Goal: Transaction & Acquisition: Book appointment/travel/reservation

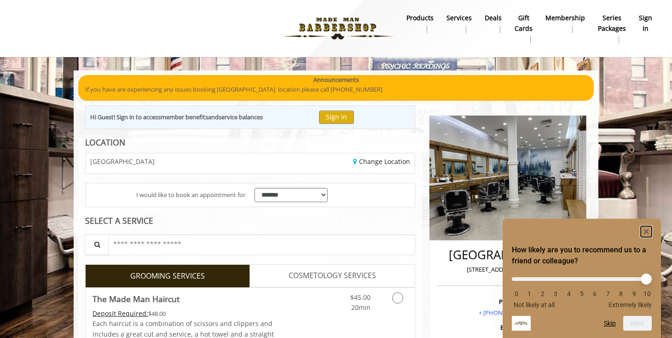
click at [644, 229] on rect "Hide survey" at bounding box center [646, 231] width 11 height 11
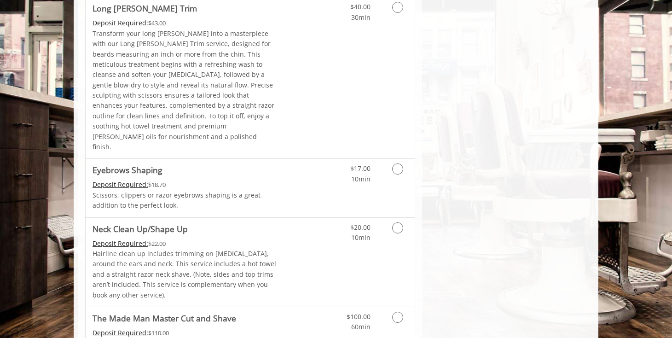
scroll to position [1446, 0]
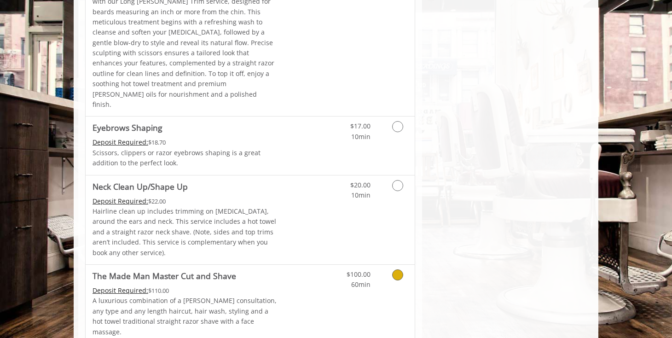
click at [395, 269] on icon "Grooming services" at bounding box center [397, 274] width 11 height 11
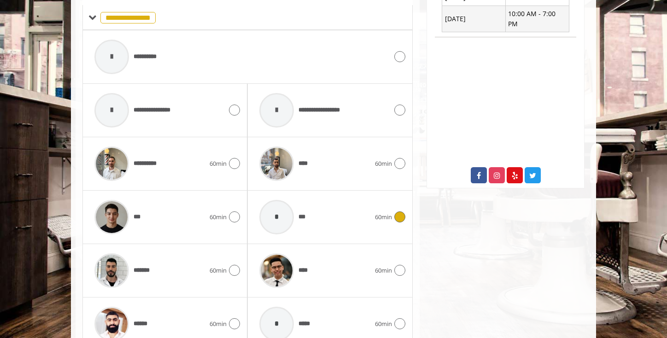
scroll to position [500, 0]
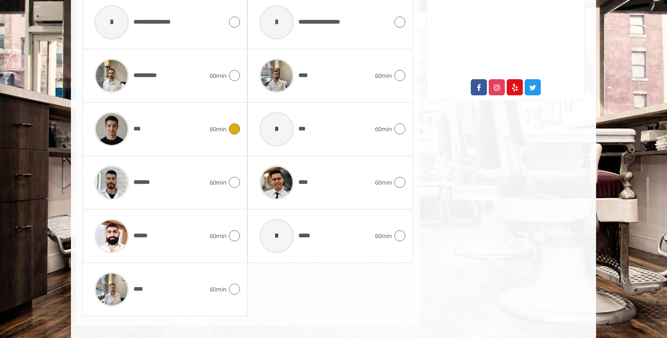
click at [235, 123] on icon at bounding box center [234, 128] width 11 height 11
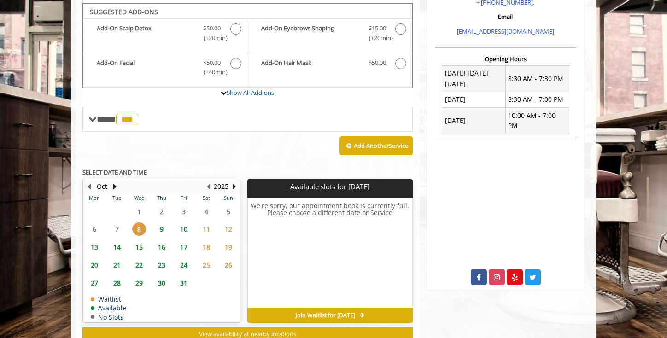
scroll to position [303, 0]
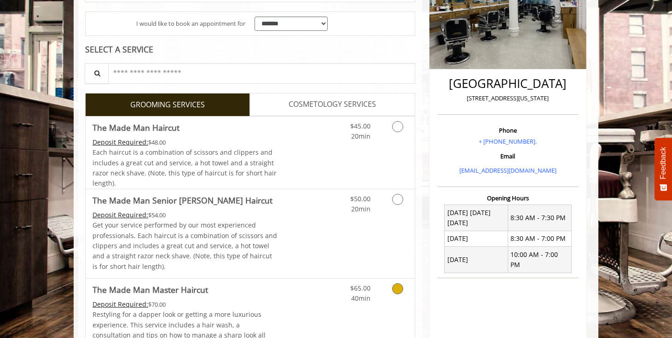
scroll to position [145, 0]
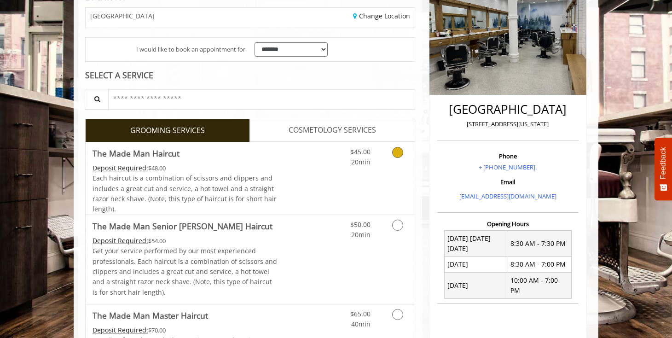
click at [395, 150] on icon "Grooming services" at bounding box center [397, 152] width 11 height 11
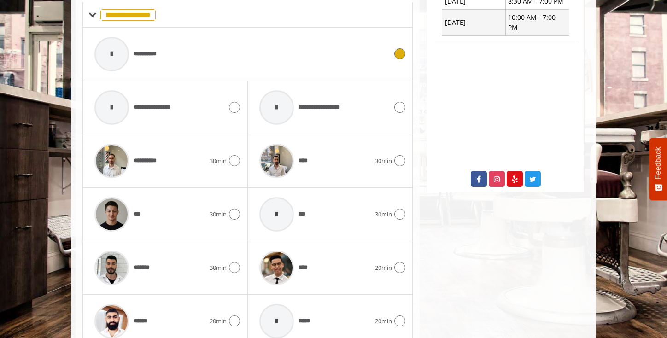
scroll to position [442, 0]
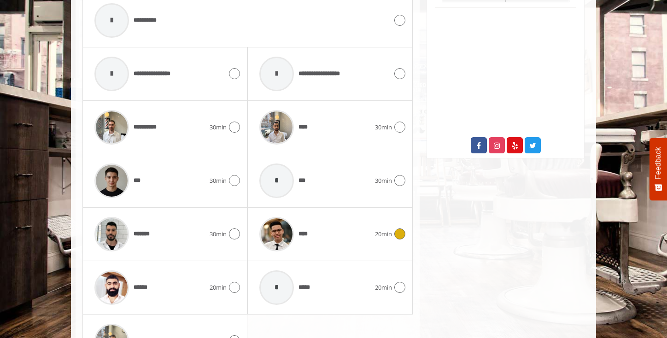
click at [400, 233] on icon at bounding box center [399, 233] width 11 height 11
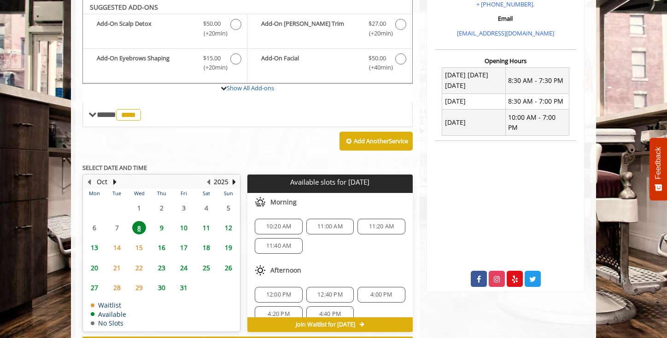
scroll to position [307, 0]
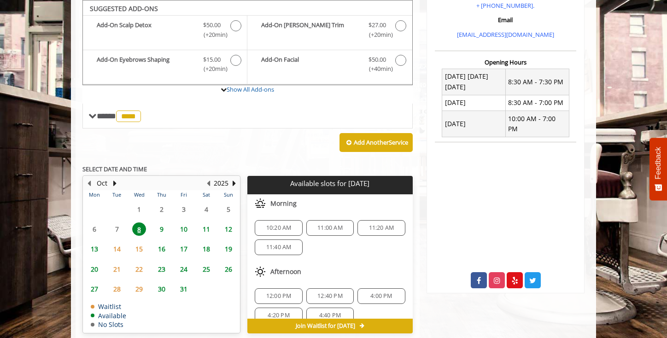
click at [207, 227] on span "11" at bounding box center [206, 228] width 14 height 13
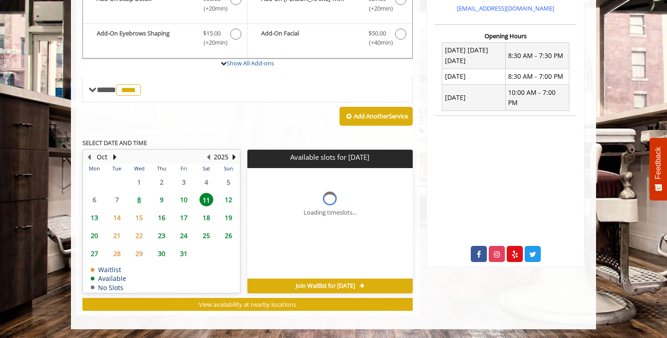
scroll to position [347, 0]
